Goal: Information Seeking & Learning: Learn about a topic

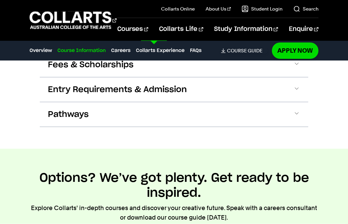
scroll to position [996, 0]
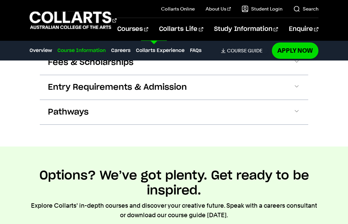
click at [67, 60] on link "View all courses" at bounding box center [58, 62] width 56 height 10
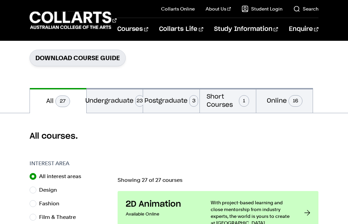
scroll to position [104, 0]
click at [245, 104] on span "1" at bounding box center [244, 102] width 10 height 12
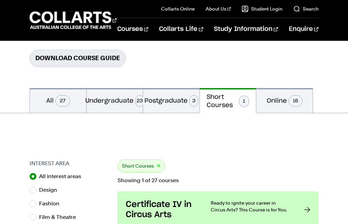
scroll to position [120, 0]
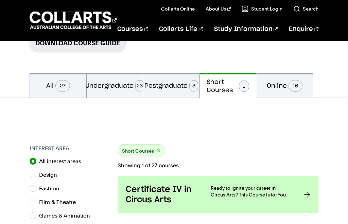
click at [300, 92] on span "16" at bounding box center [296, 86] width 14 height 12
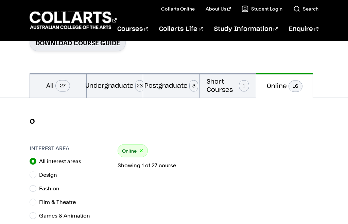
radio input "false"
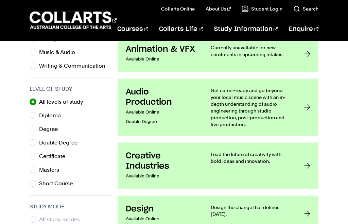
scroll to position [310, 0]
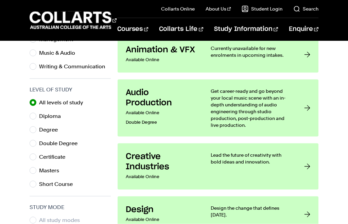
click at [36, 113] on div "Diploma" at bounding box center [70, 117] width 81 height 10
click at [35, 118] on input "Diploma" at bounding box center [33, 116] width 7 height 7
radio input "true"
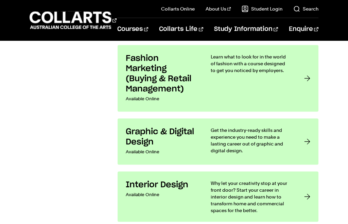
scroll to position [581, 0]
click at [311, 144] on div at bounding box center [308, 142] width 6 height 30
